Goal: Transaction & Acquisition: Purchase product/service

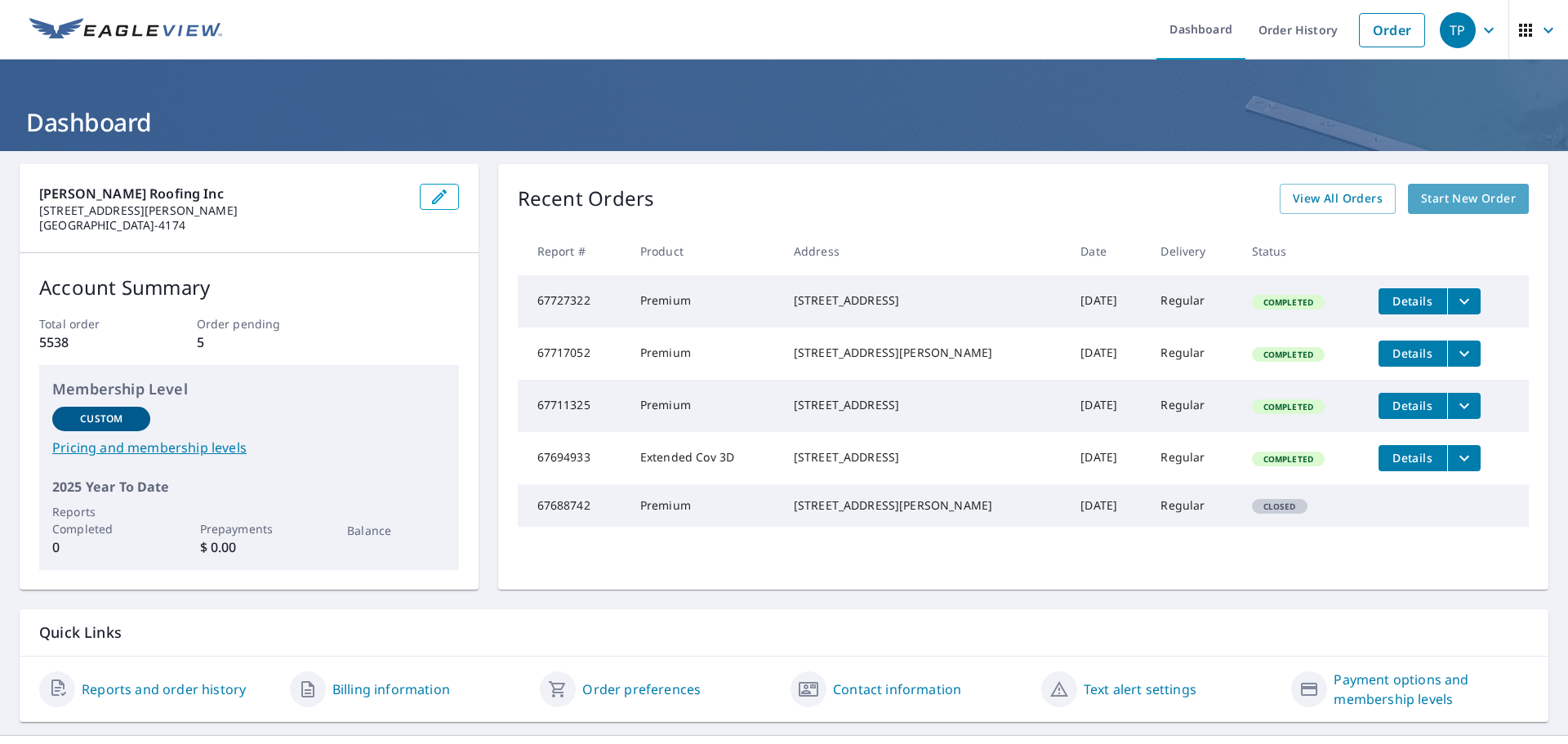
click at [1457, 205] on span "Start New Order" at bounding box center [1468, 199] width 94 height 20
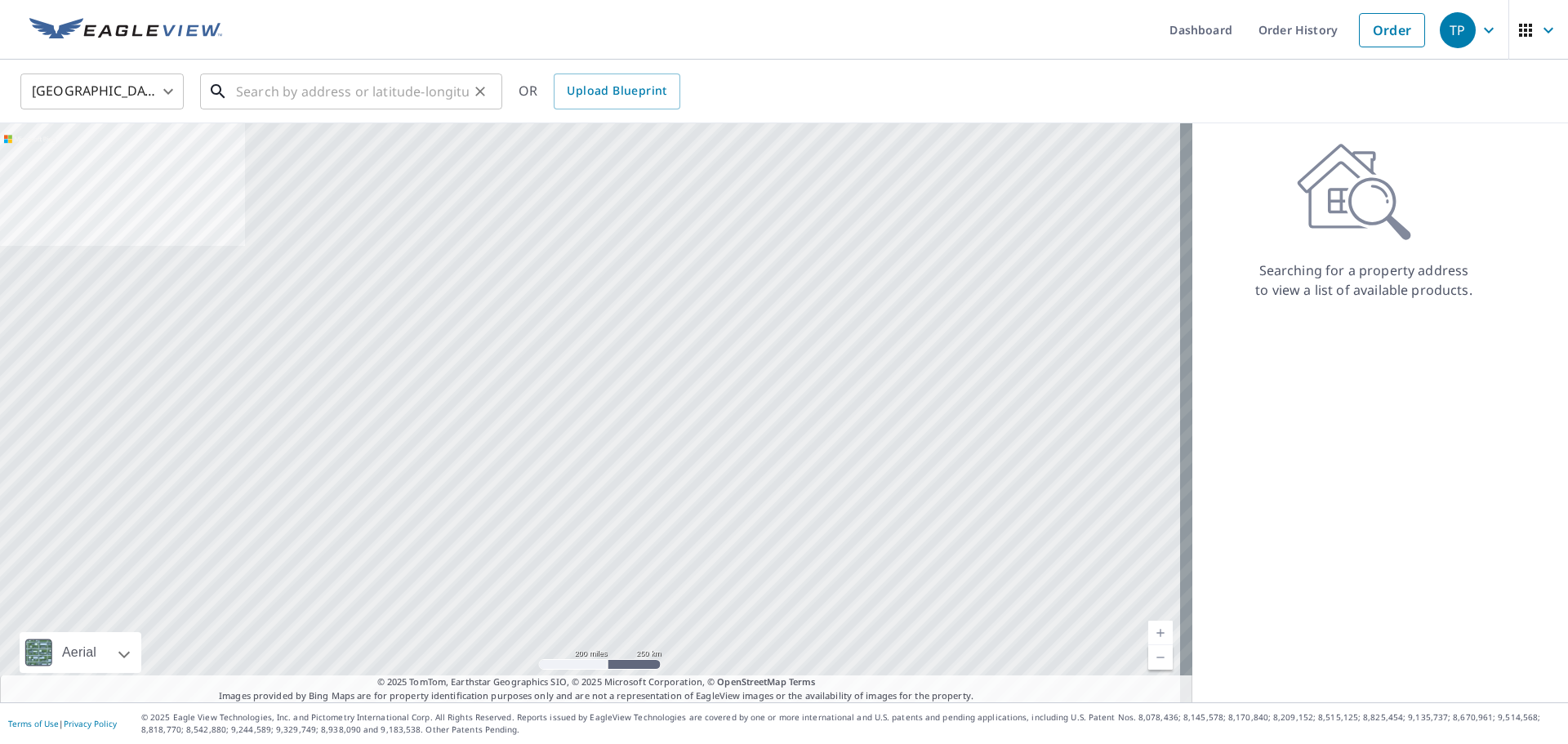
click at [334, 88] on input "text" at bounding box center [353, 92] width 233 height 46
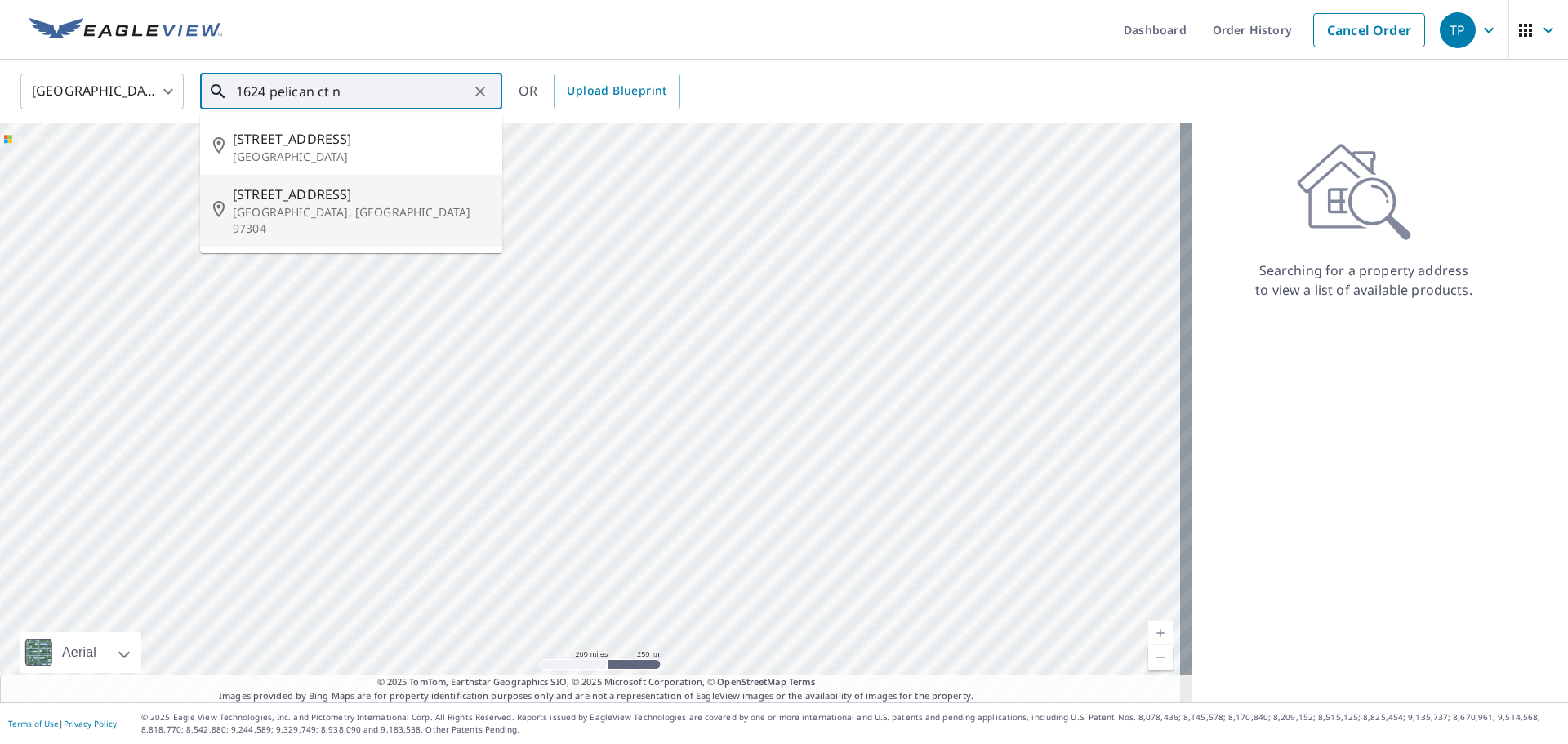
click at [343, 199] on span "[STREET_ADDRESS]" at bounding box center [361, 194] width 257 height 20
type input "[STREET_ADDRESS]"
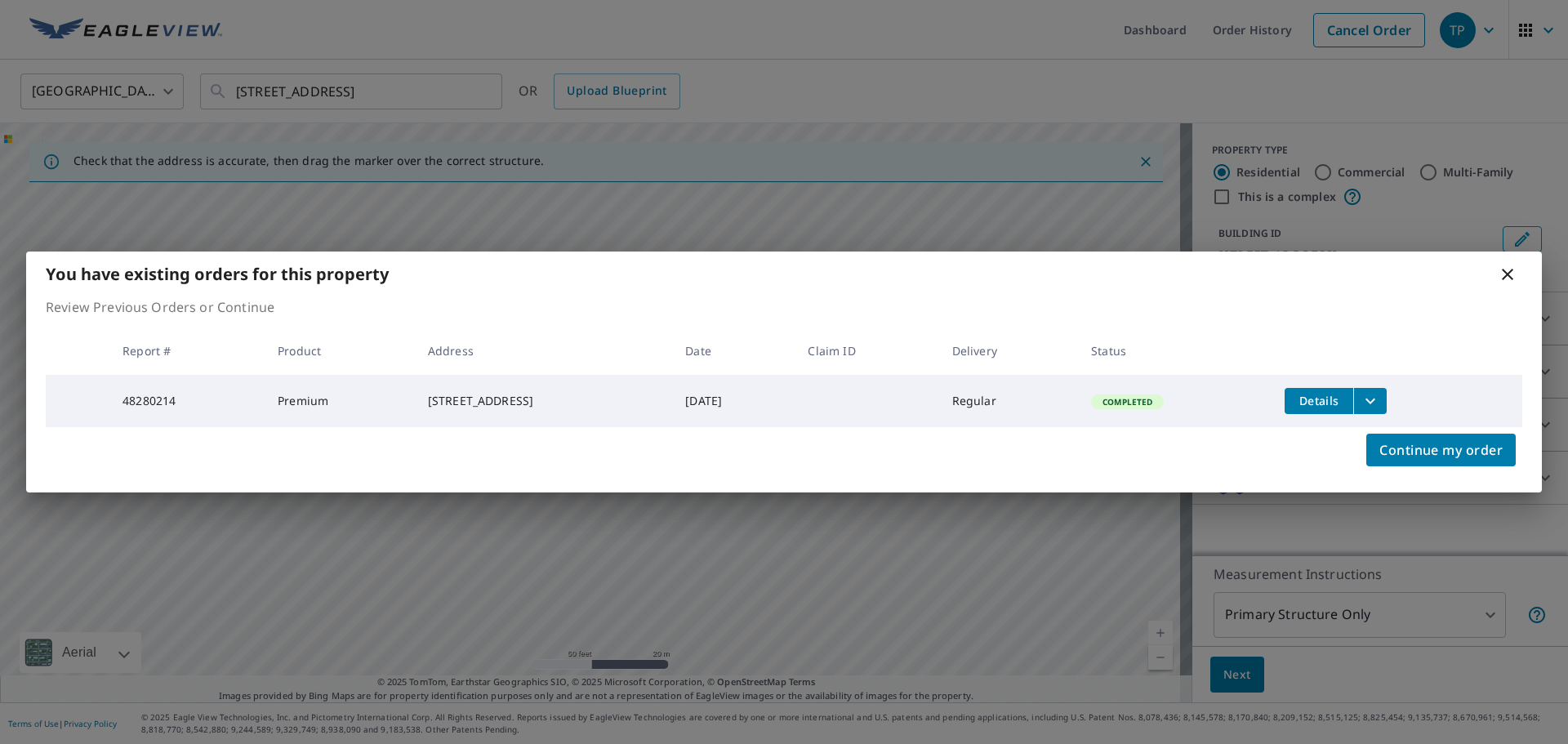
click at [1330, 397] on span "Details" at bounding box center [1319, 400] width 49 height 15
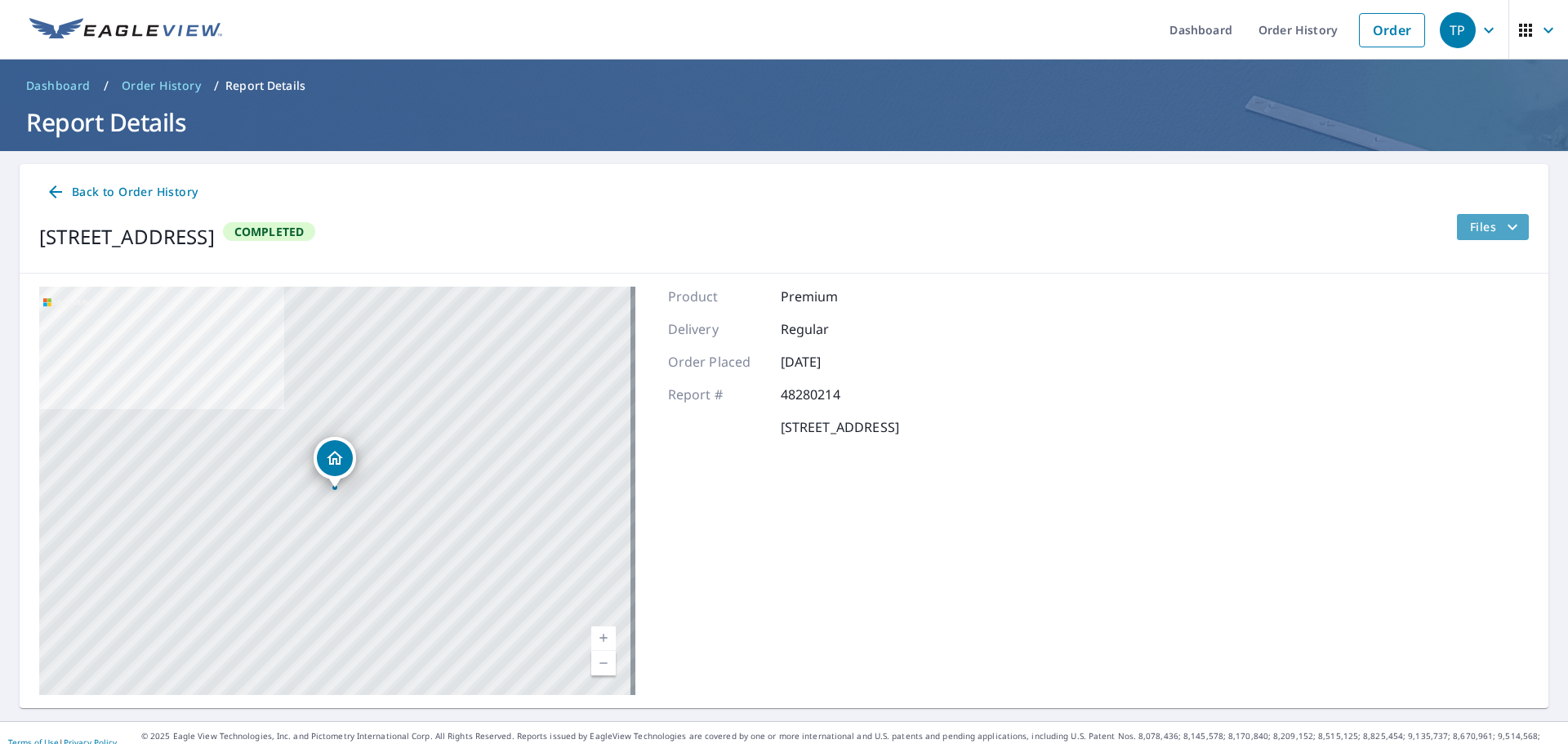
click at [1508, 226] on icon "filesDropdownBtn-48280214" at bounding box center [1513, 226] width 10 height 6
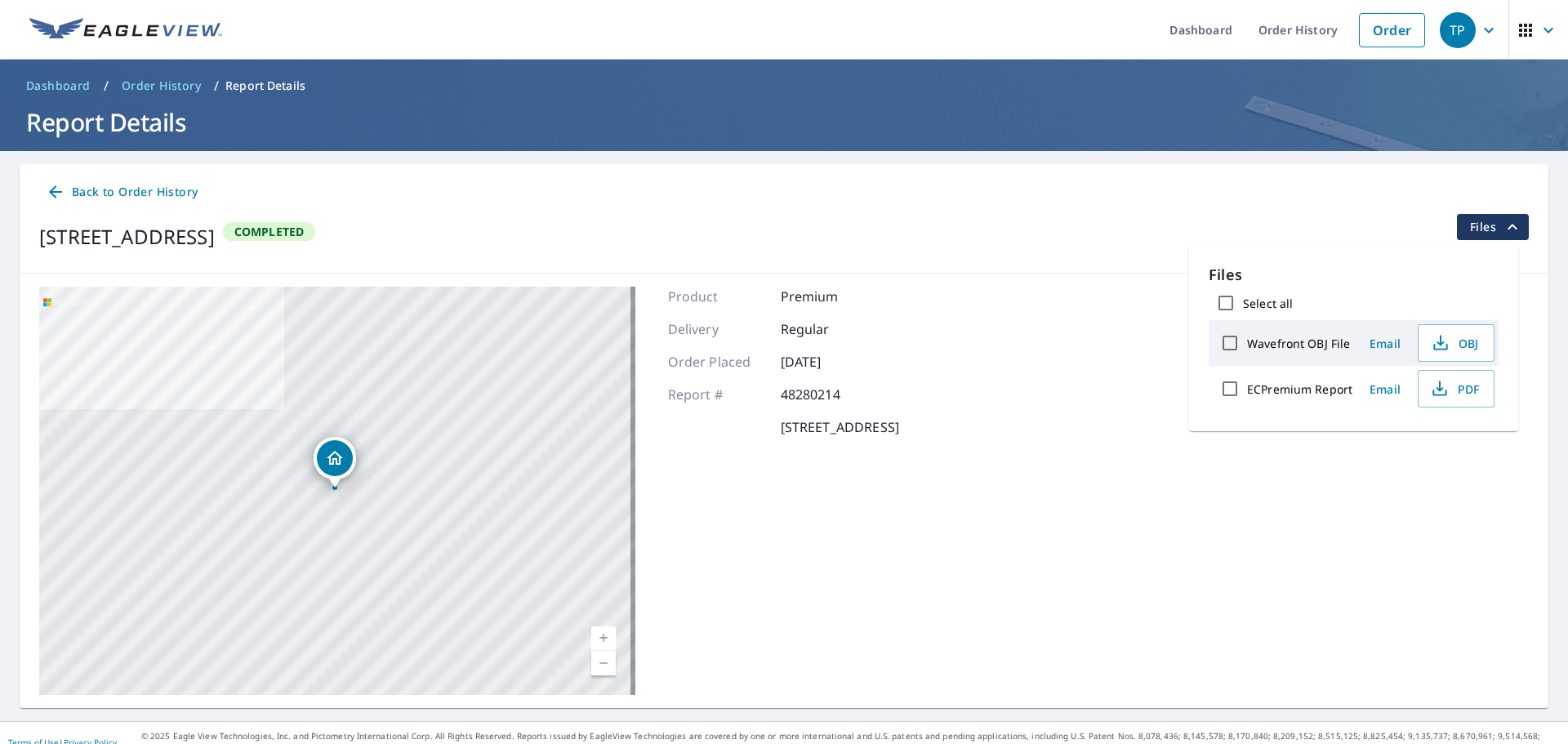
click at [1310, 395] on label "ECPremium Report" at bounding box center [1299, 389] width 105 height 15
click at [1247, 395] on input "ECPremium Report" at bounding box center [1230, 389] width 34 height 34
checkbox input "true"
click at [1402, 449] on icon "button" at bounding box center [1402, 443] width 8 height 10
